Goal: Task Accomplishment & Management: Complete application form

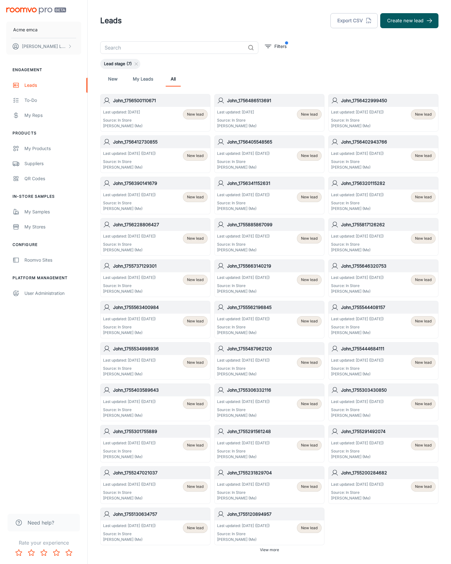
click at [409, 21] on button "Create new lead" at bounding box center [409, 20] width 58 height 15
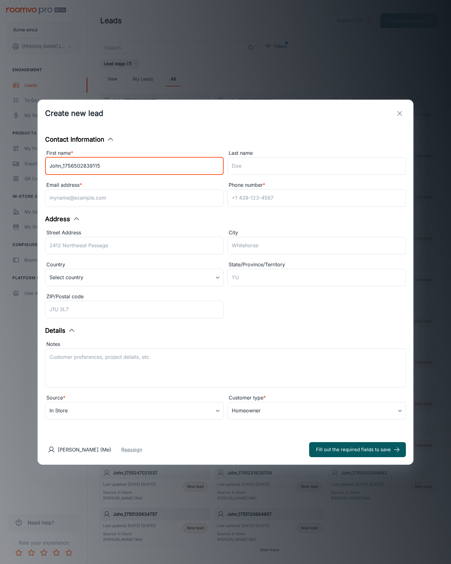
type input "John_1756502839115"
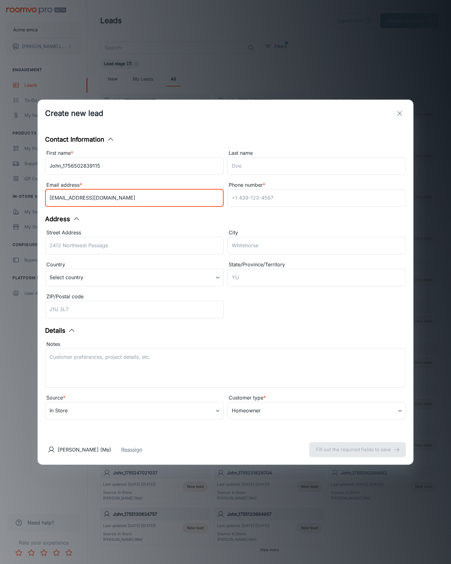
type input "[EMAIL_ADDRESS][DOMAIN_NAME]"
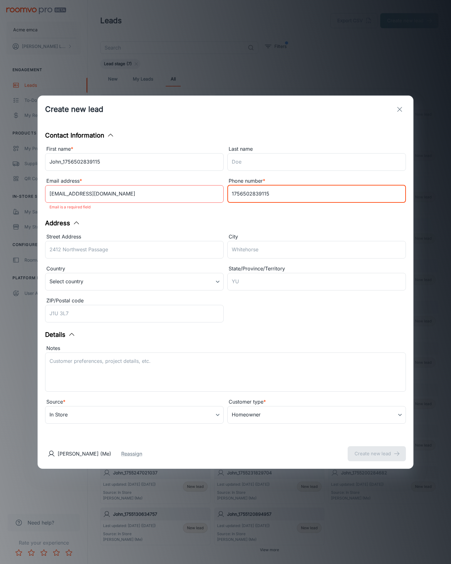
type input "1756502839115"
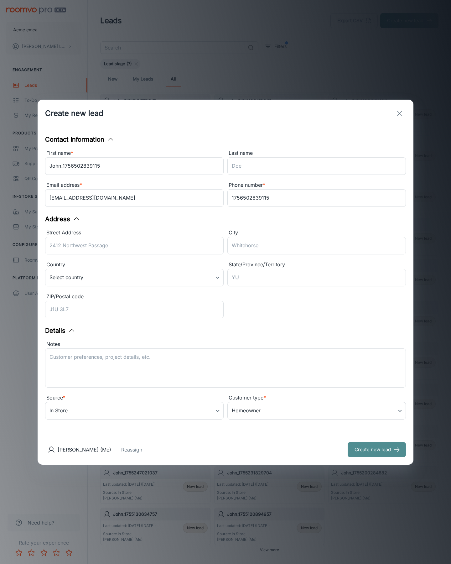
click at [377, 449] on button "Create new lead" at bounding box center [377, 449] width 58 height 15
